Goal: Find specific page/section: Find specific page/section

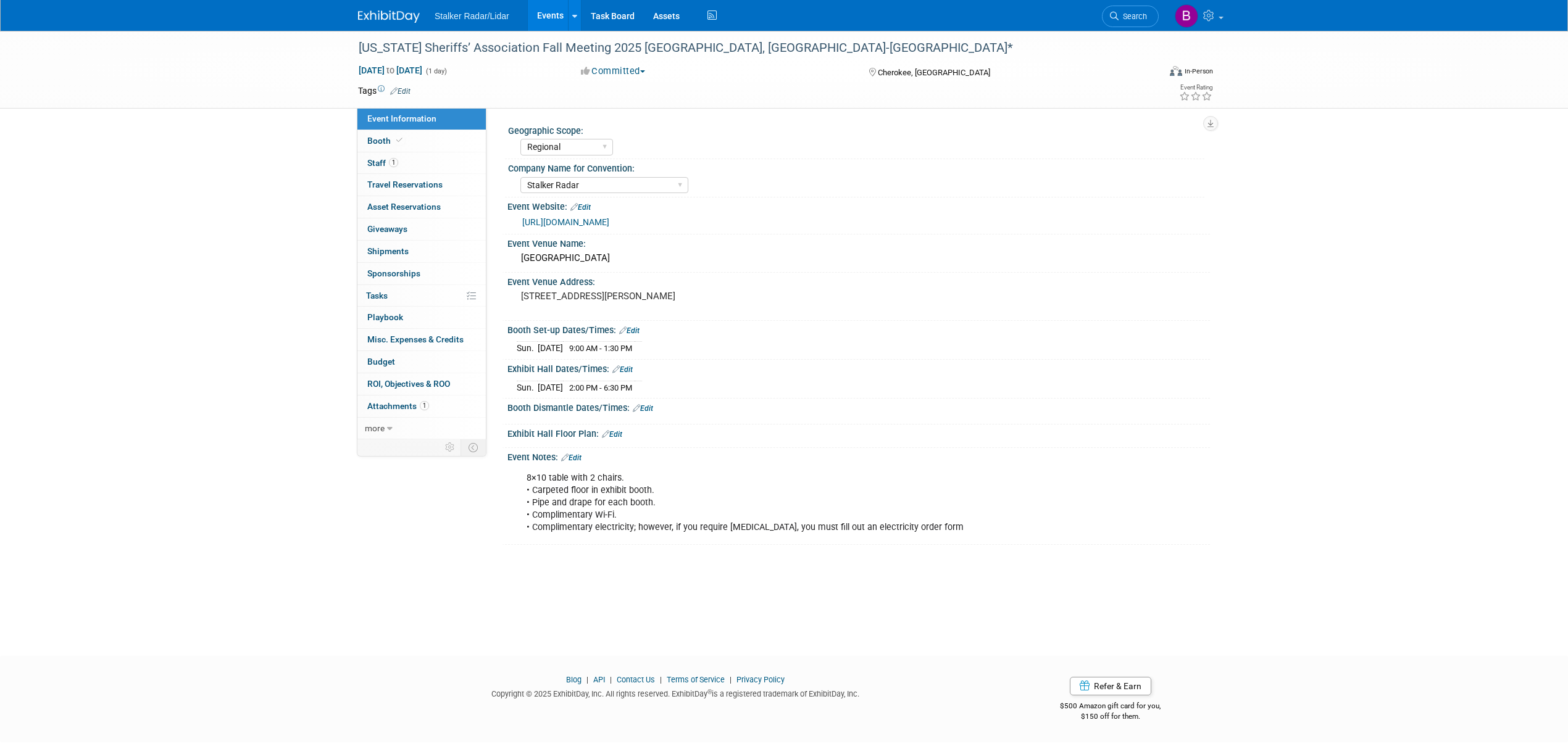
select select "Regional"
select select "Stalker Radar"
click at [544, 22] on link "Events" at bounding box center [550, 15] width 45 height 31
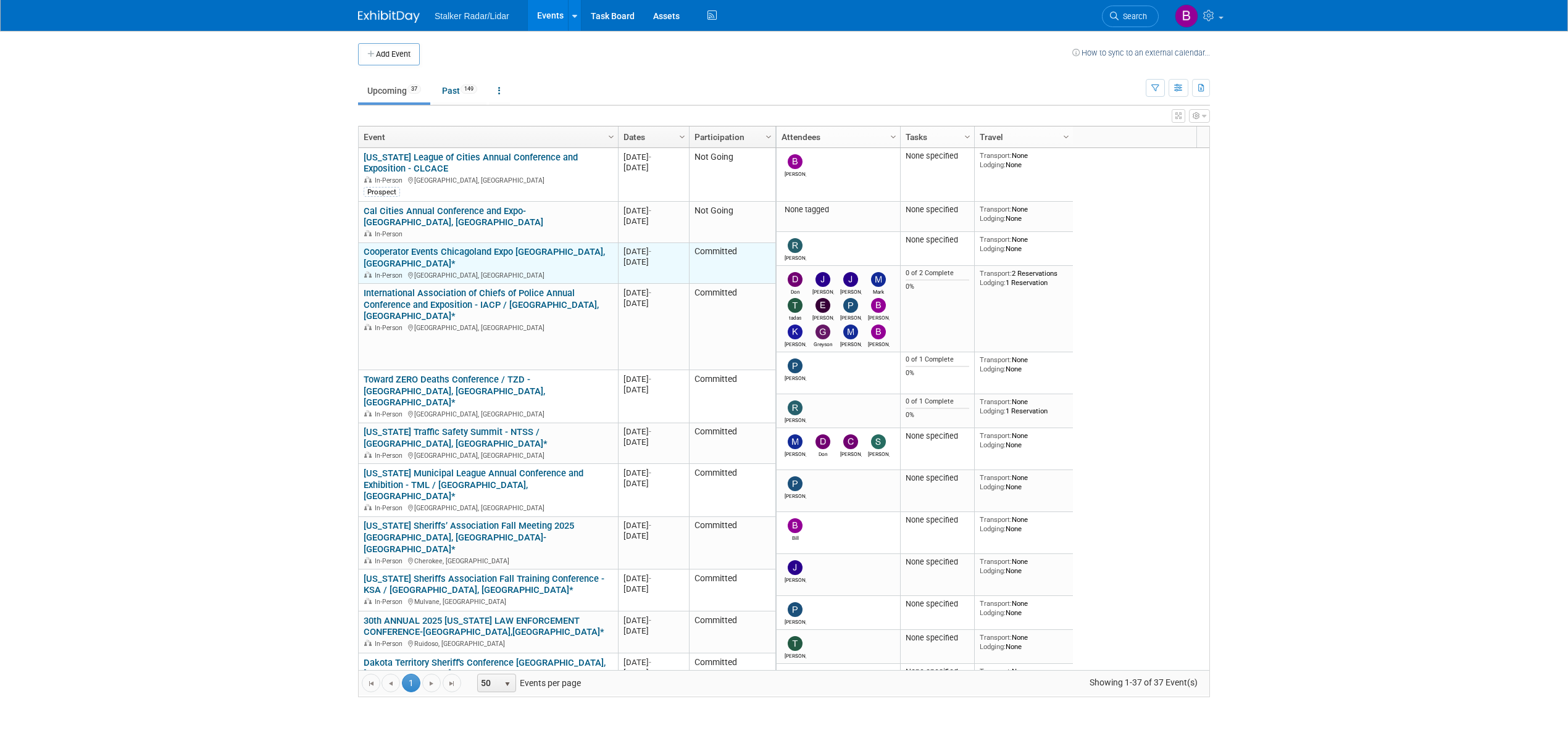
click at [467, 269] on div "In-Person Chicago, IL" at bounding box center [488, 274] width 249 height 10
click at [450, 246] on link "Cooperator Events Chicagoland Expo [GEOGRAPHIC_DATA],[GEOGRAPHIC_DATA]*" at bounding box center [484, 258] width 241 height 23
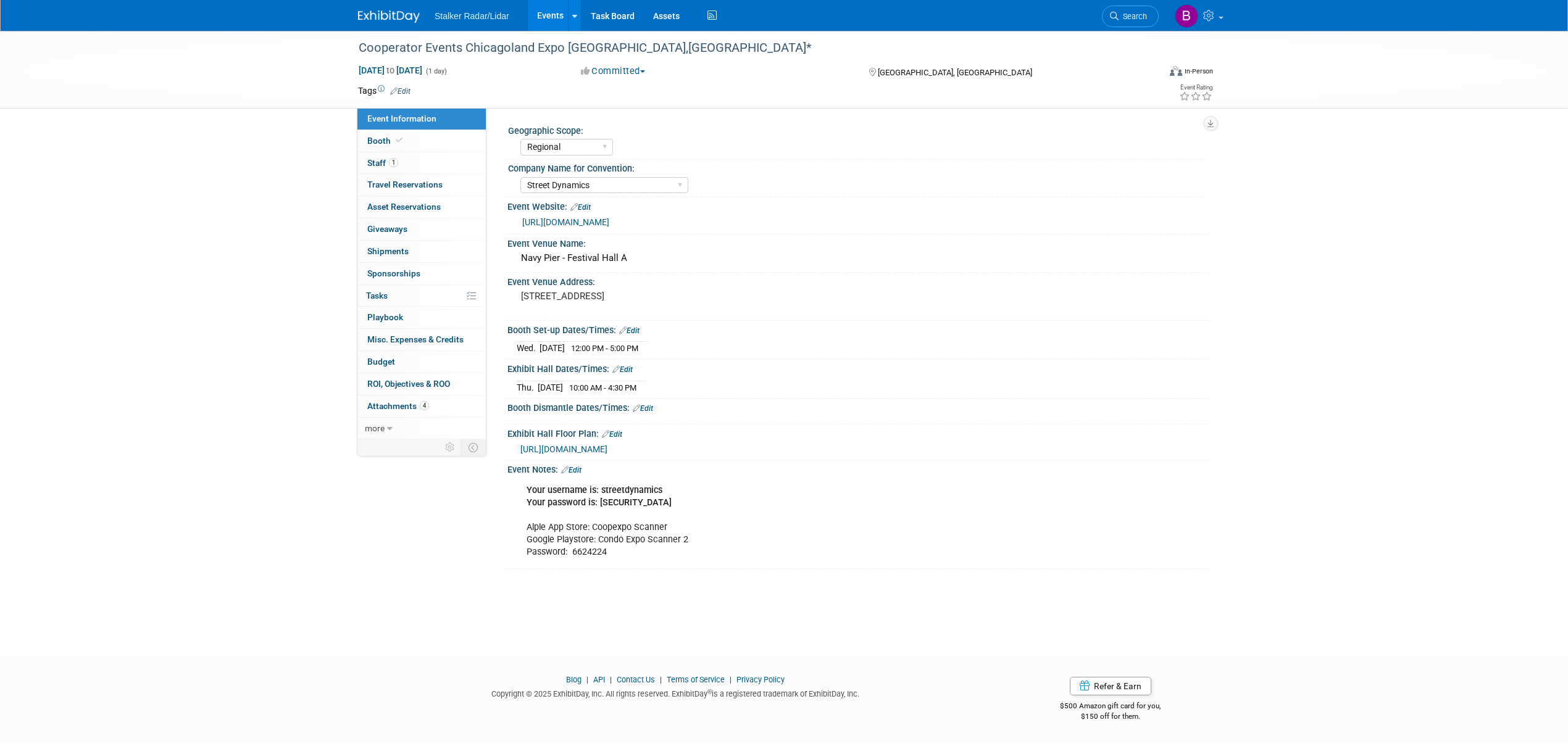
select select "Regional"
select select "Street Dynamics"
click at [416, 139] on link "Booth" at bounding box center [421, 141] width 129 height 22
